Goal: Find specific fact: Find contact information

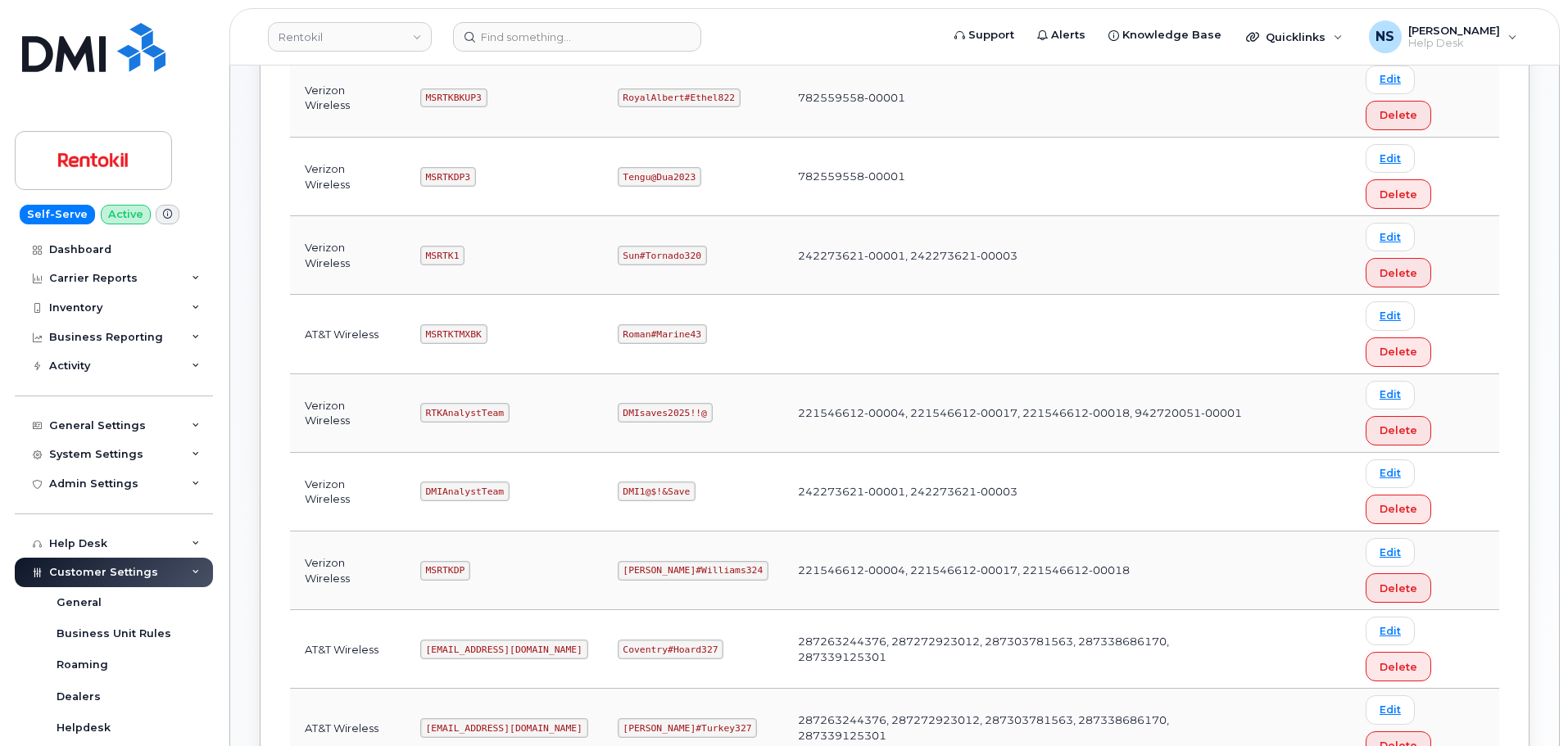
scroll to position [82, 0]
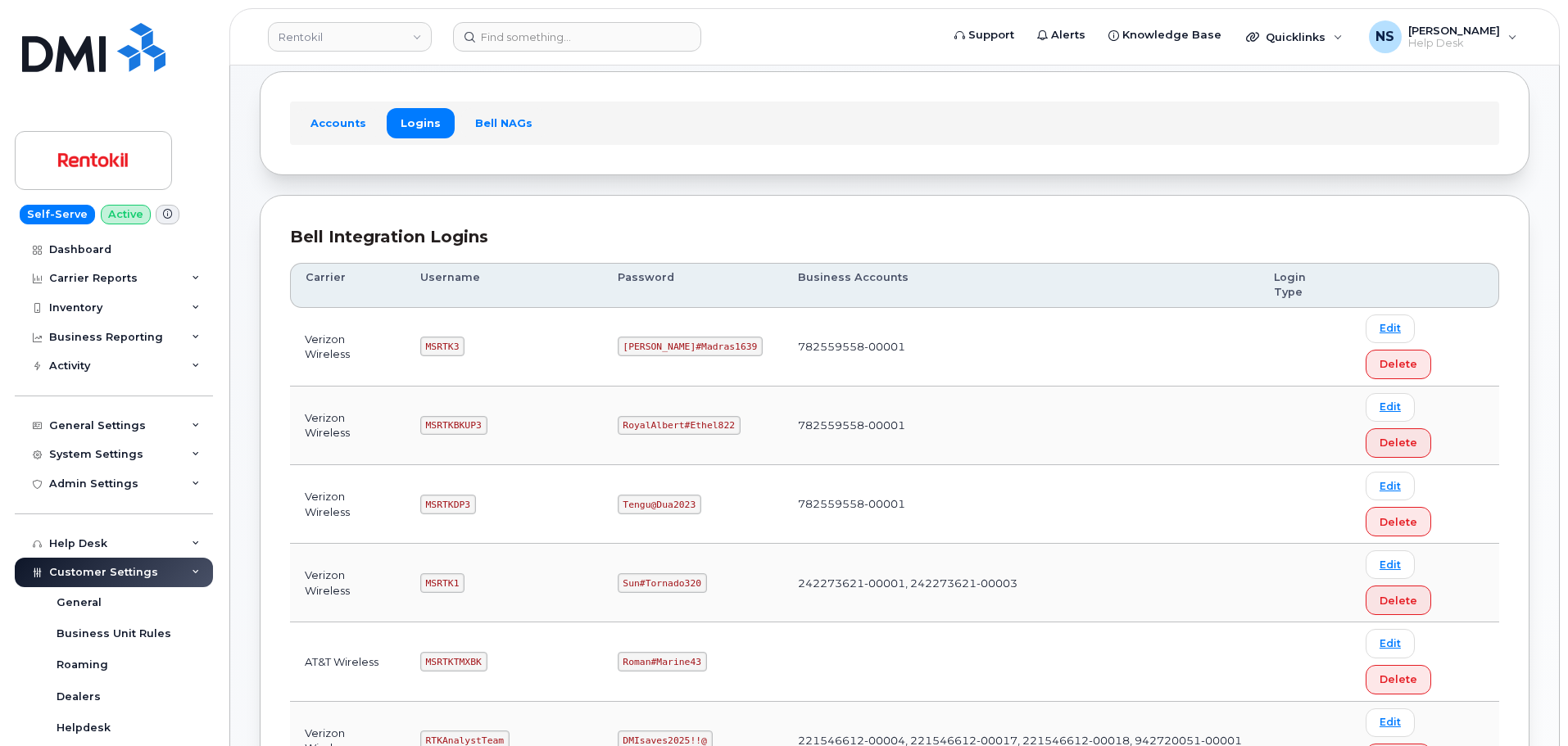
click at [445, 574] on code "MSRTK1" at bounding box center [443, 583] width 44 height 19
copy code "MSRTK1"
click at [671, 574] on code "Sun#Tornado320" at bounding box center [662, 583] width 89 height 19
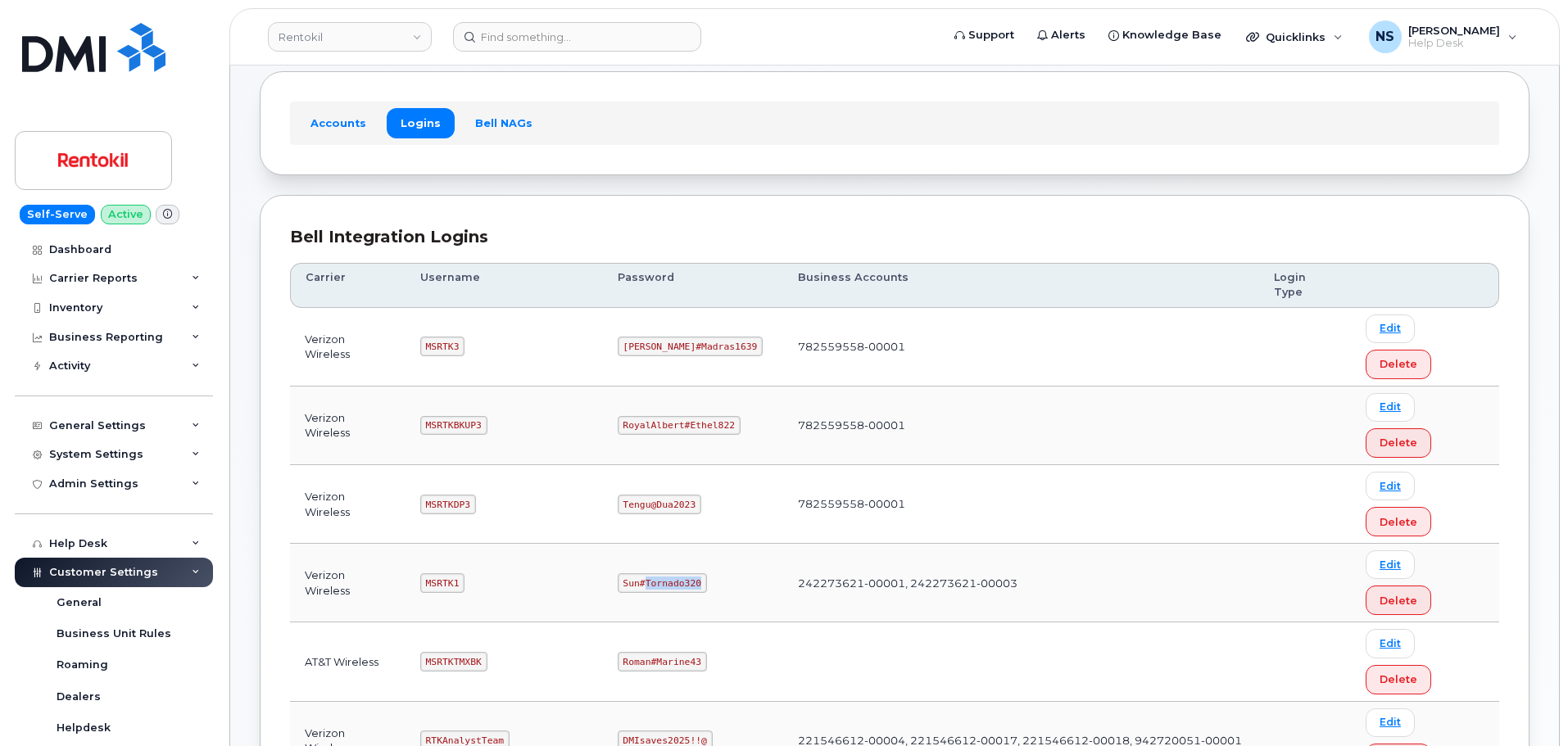
click at [671, 574] on code "Sun#Tornado320" at bounding box center [662, 583] width 89 height 19
copy code "Sun#Tornado320"
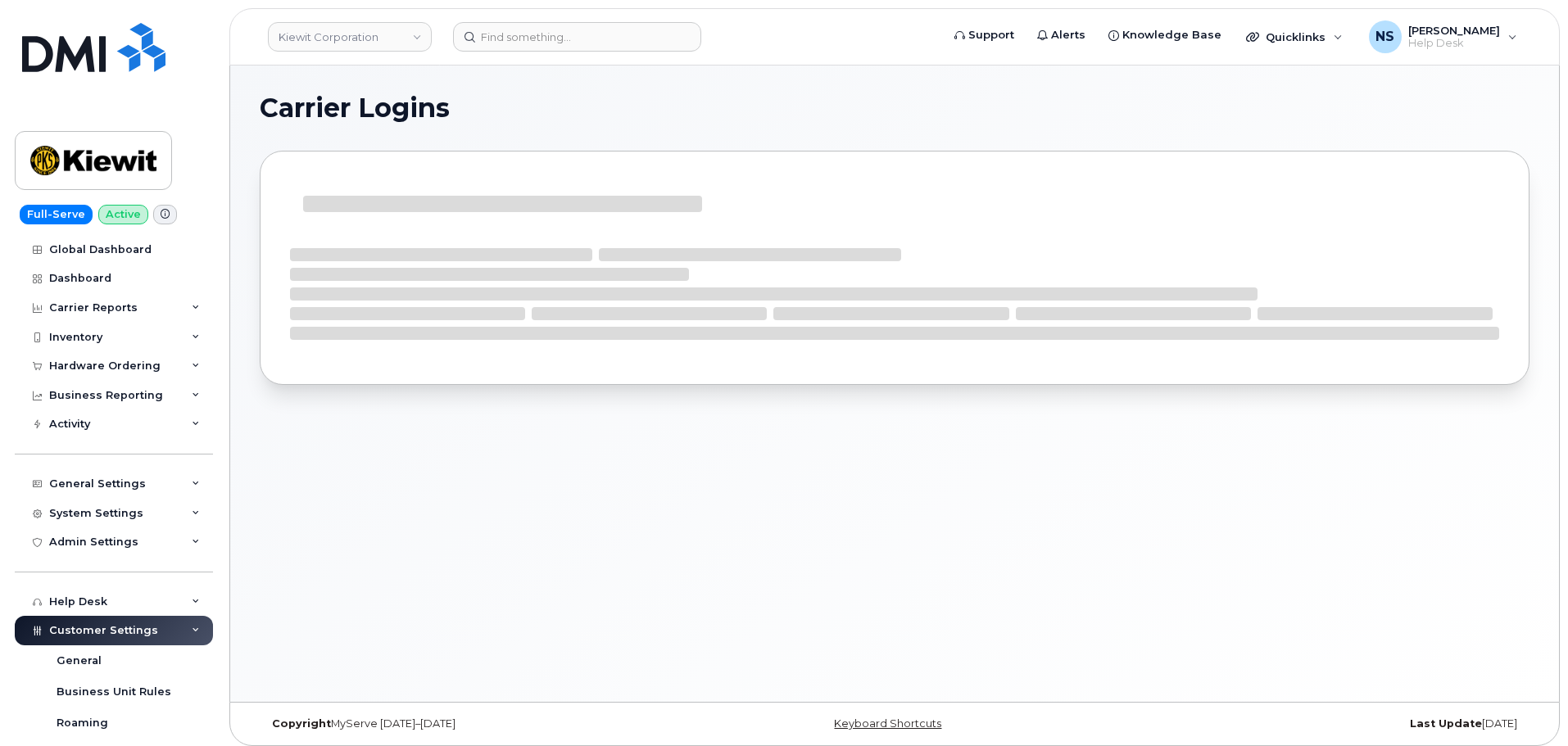
click at [607, 71] on div "Carrier Logins" at bounding box center [894, 384] width 1329 height 636
click at [593, 47] on input at bounding box center [576, 37] width 248 height 29
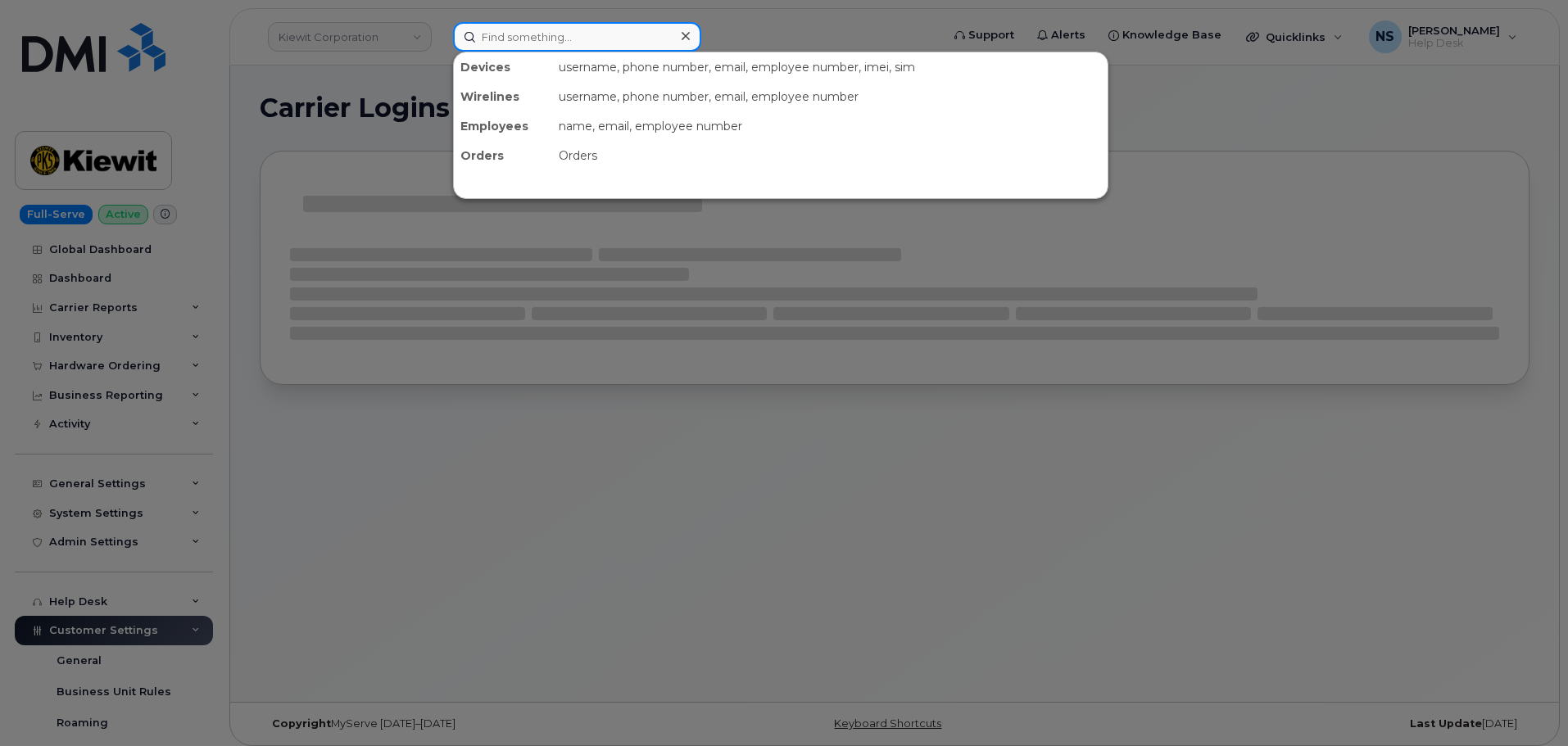
paste input "3863008826"
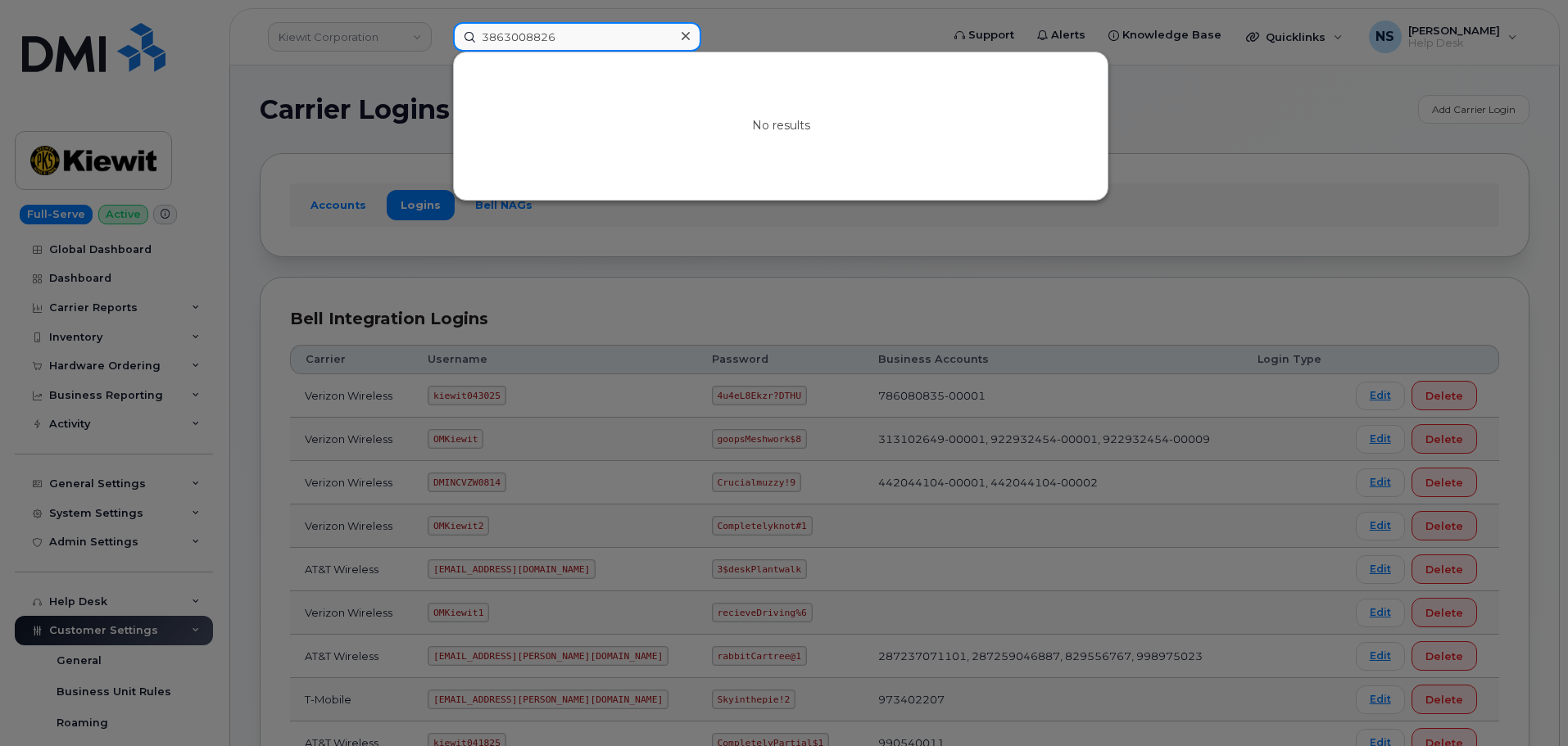
click at [492, 38] on input "3863008826" at bounding box center [576, 37] width 248 height 29
click at [517, 36] on input "3863008826" at bounding box center [576, 37] width 248 height 29
click at [510, 38] on input "3863008826" at bounding box center [576, 37] width 248 height 29
click at [499, 35] on input "3863008826" at bounding box center [576, 37] width 248 height 29
click at [501, 35] on input "3863008826" at bounding box center [576, 37] width 248 height 29
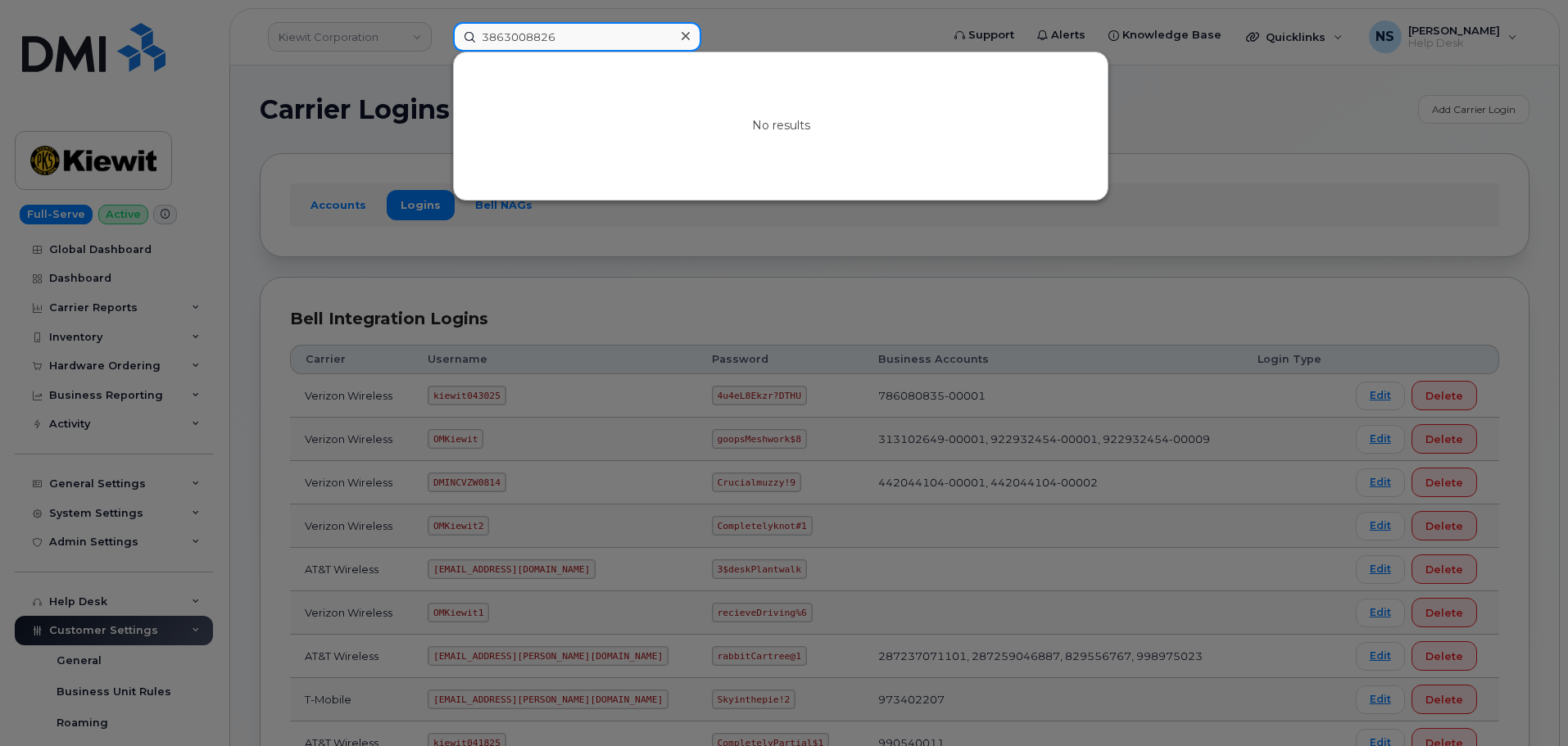
click at [493, 38] on input "3863008826" at bounding box center [576, 37] width 248 height 29
click at [498, 39] on input "3863008826" at bounding box center [576, 37] width 248 height 29
click at [486, 34] on input "3863008826" at bounding box center [576, 37] width 248 height 29
click at [500, 41] on input "3863008826" at bounding box center [576, 37] width 248 height 29
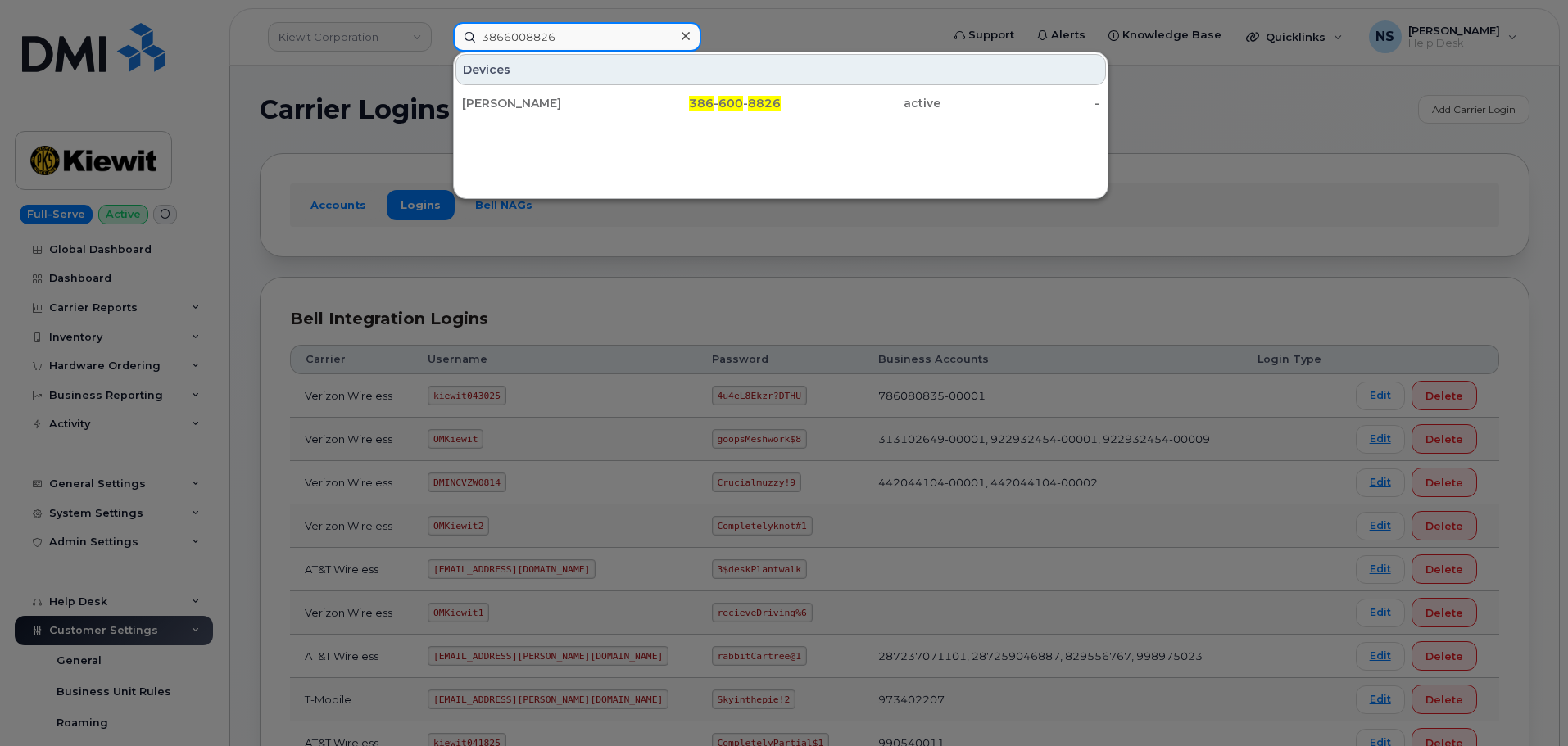
type input "3866008826"
click at [516, 104] on div "DONOVAN SILCOX" at bounding box center [542, 104] width 159 height 16
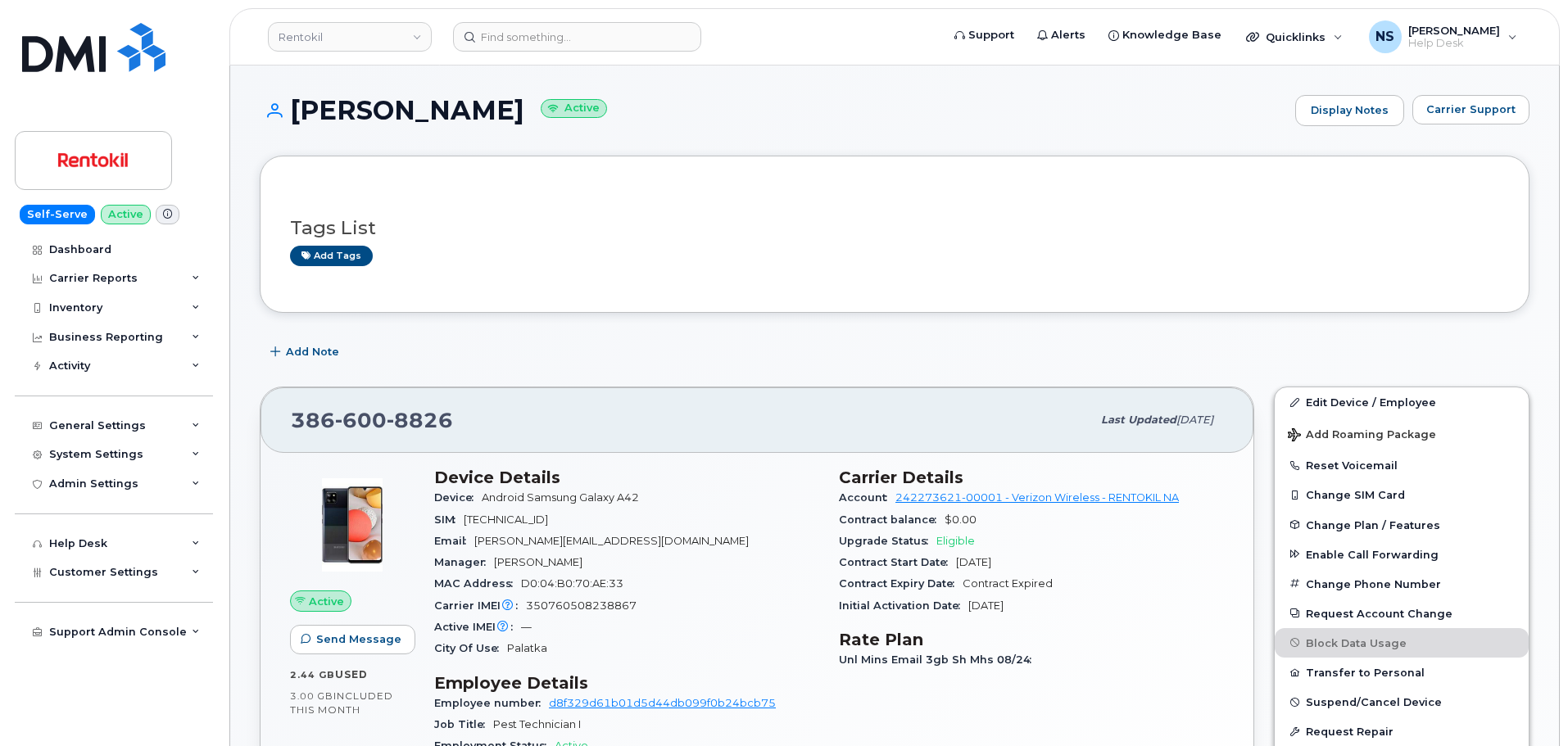
click at [389, 422] on span "8826" at bounding box center [420, 420] width 66 height 25
click at [387, 422] on span "8826" at bounding box center [420, 420] width 66 height 25
copy span "386 600 8826"
click at [405, 411] on span "8826" at bounding box center [420, 420] width 66 height 25
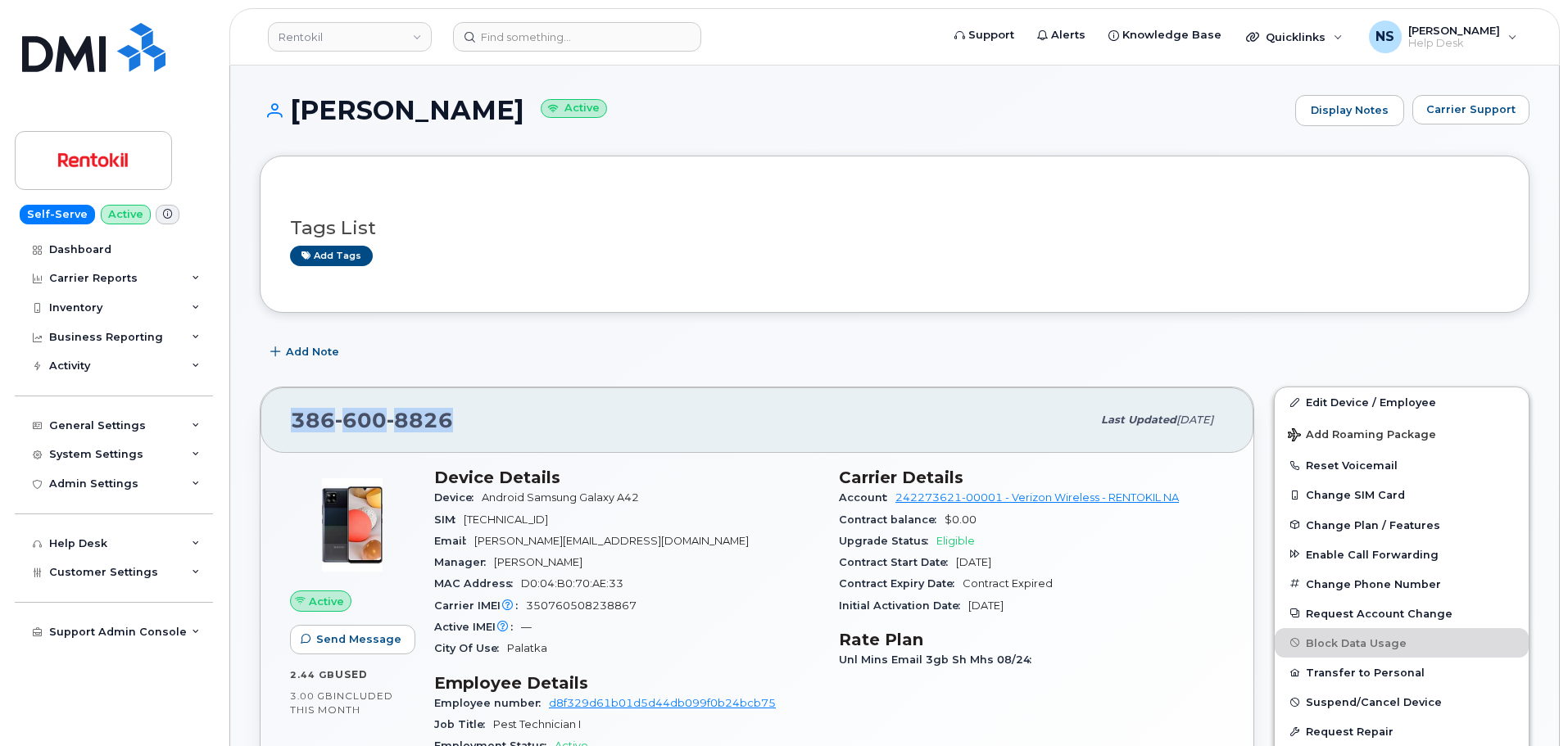
click at [405, 413] on span "8826" at bounding box center [420, 420] width 66 height 25
copy span "386 600 8826"
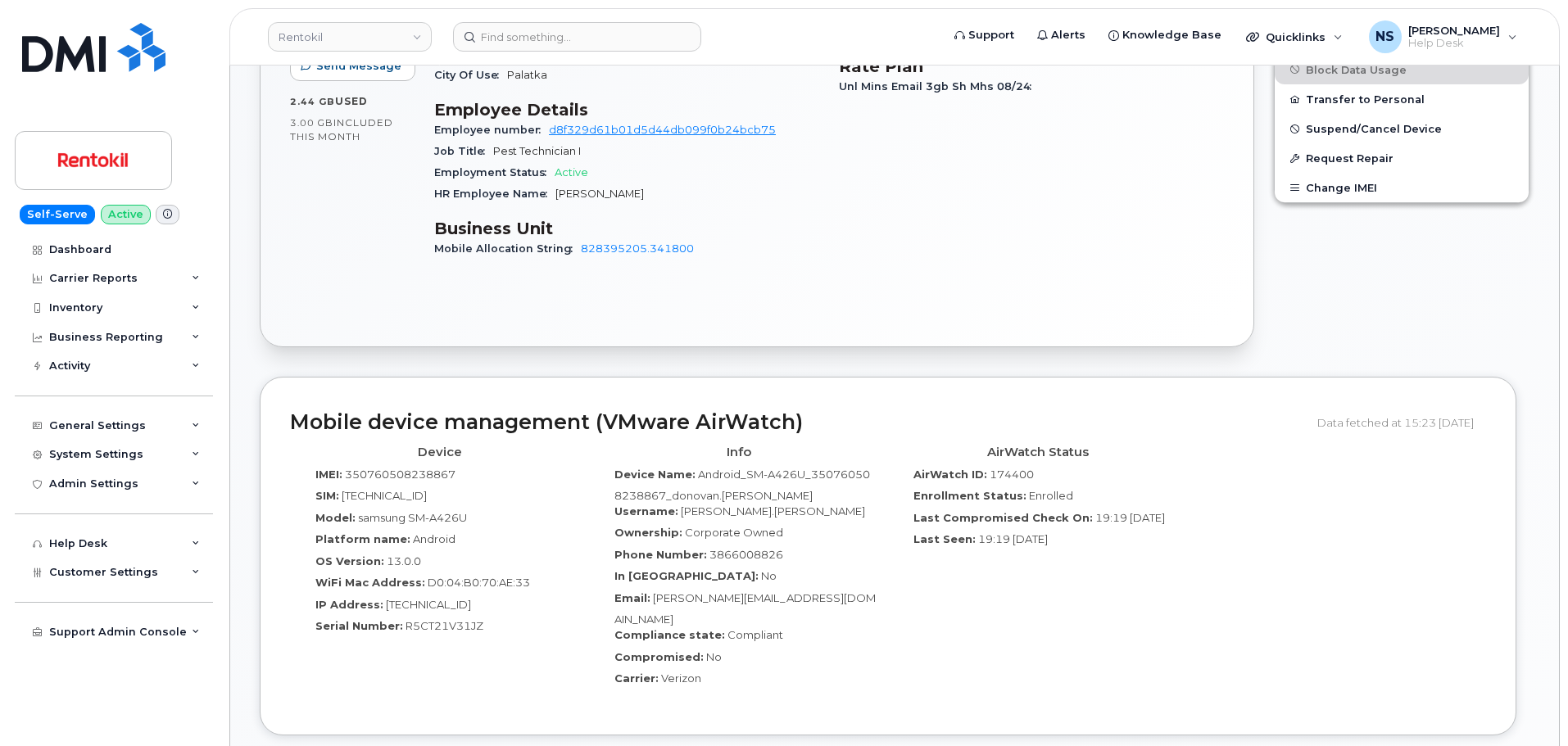
scroll to position [164, 0]
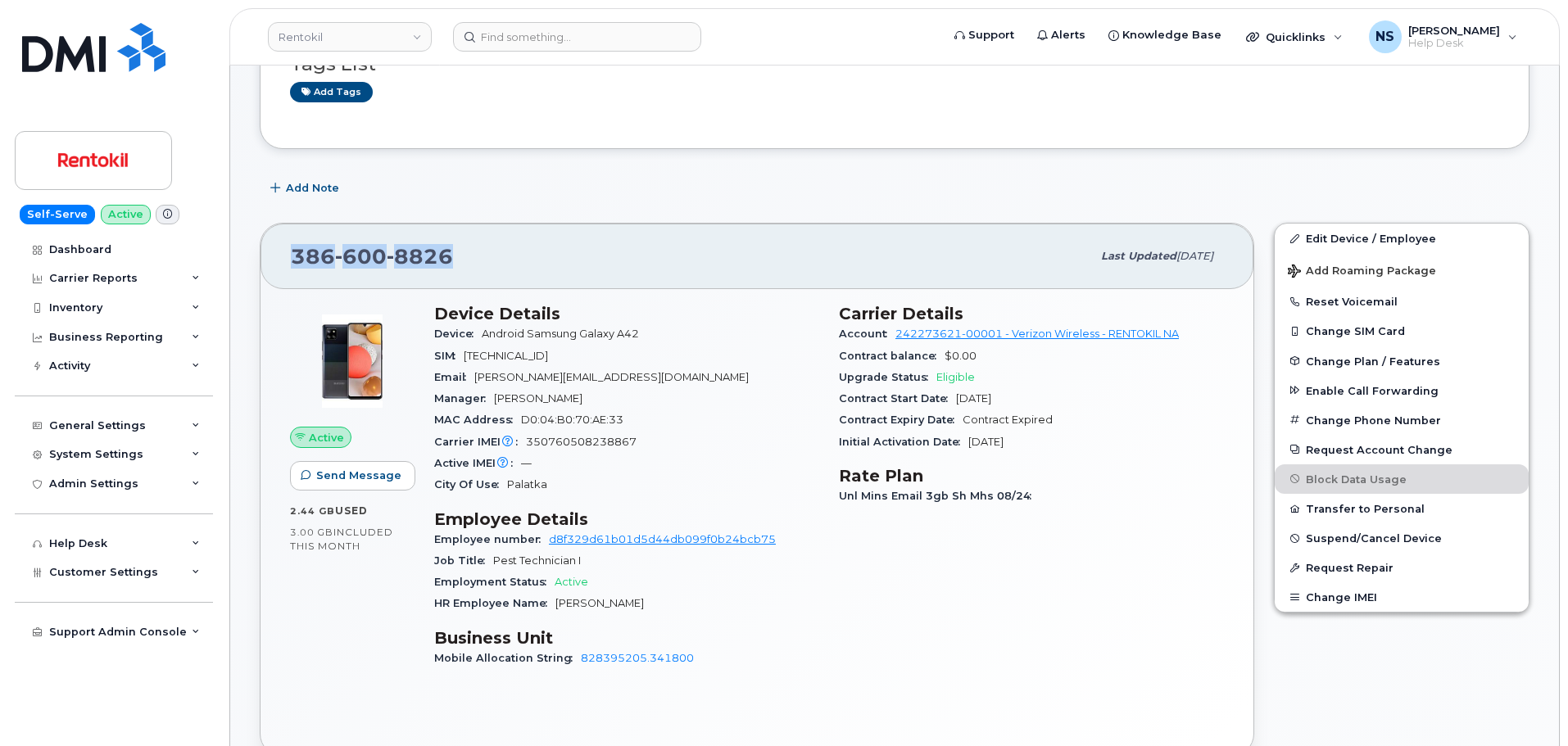
click at [406, 253] on span "8826" at bounding box center [420, 256] width 66 height 25
